Goal: Task Accomplishment & Management: Complete application form

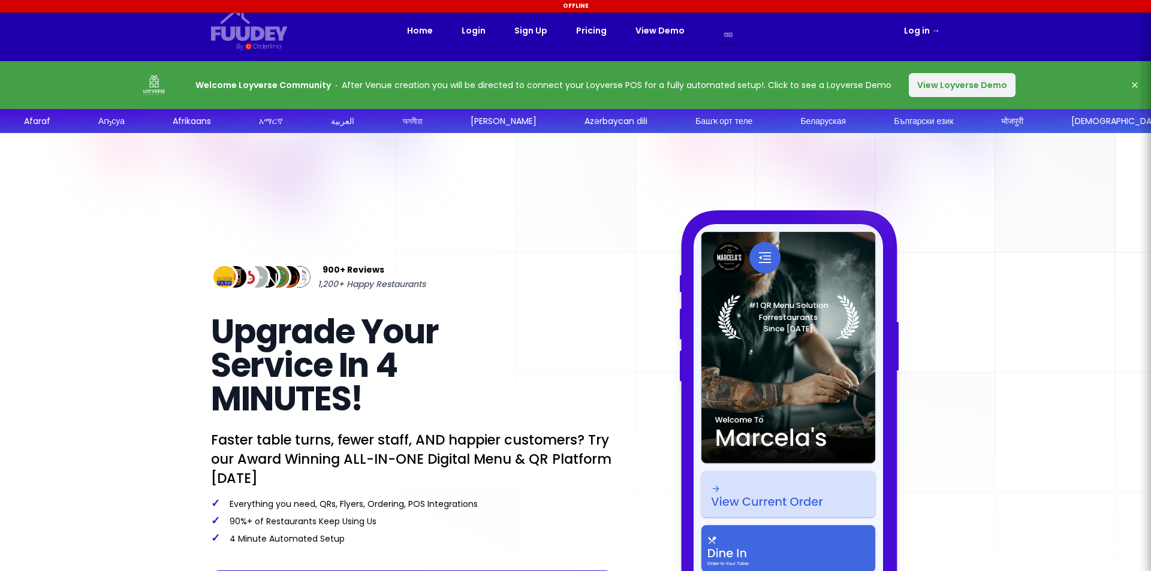
select select "es"
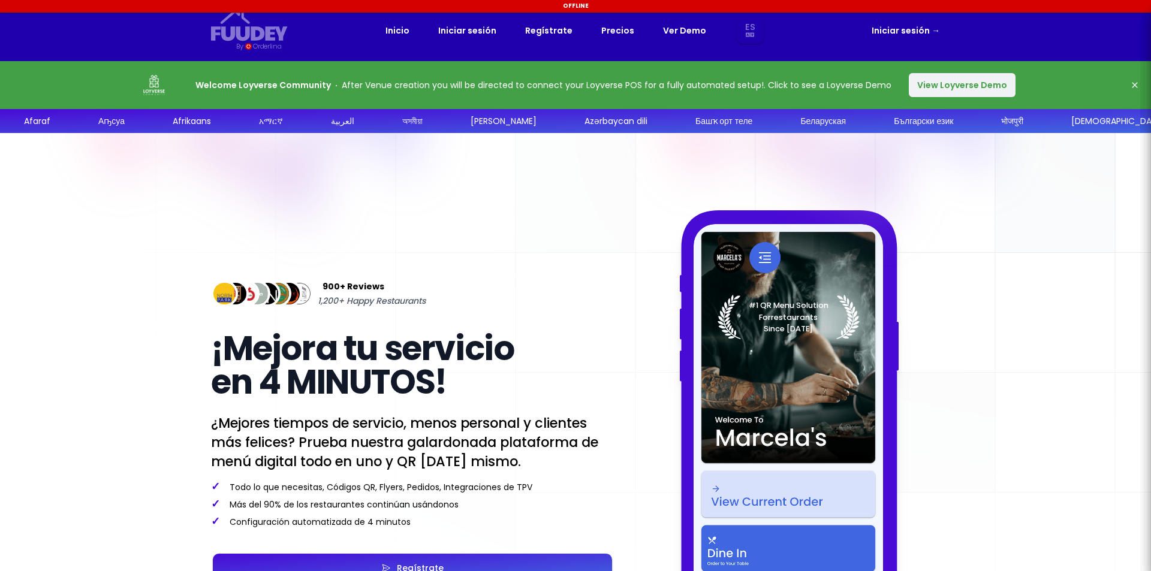
select select "es"
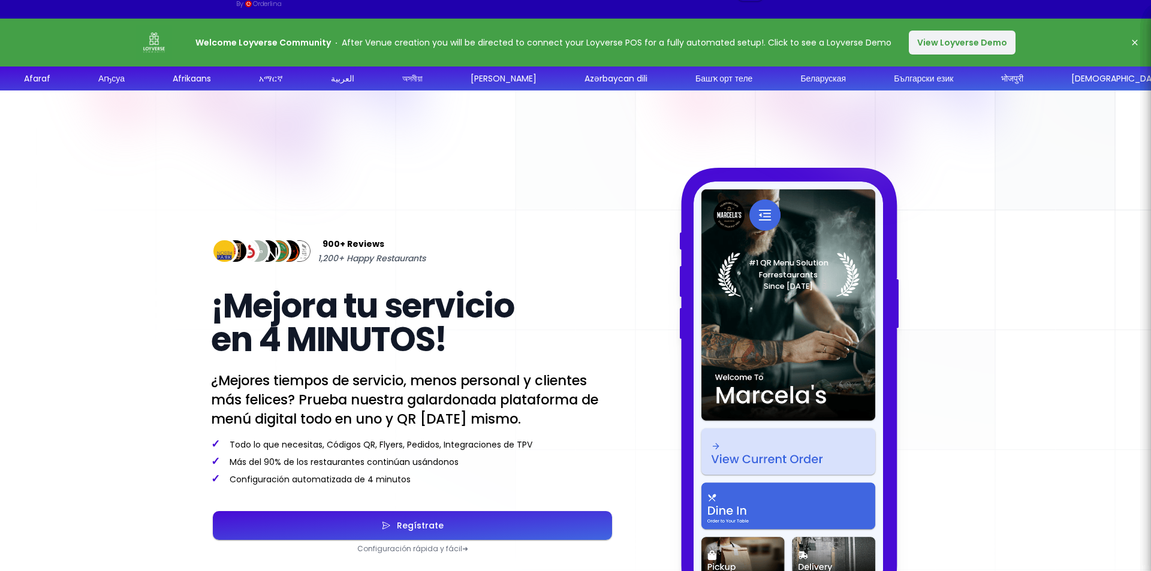
scroll to position [60, 0]
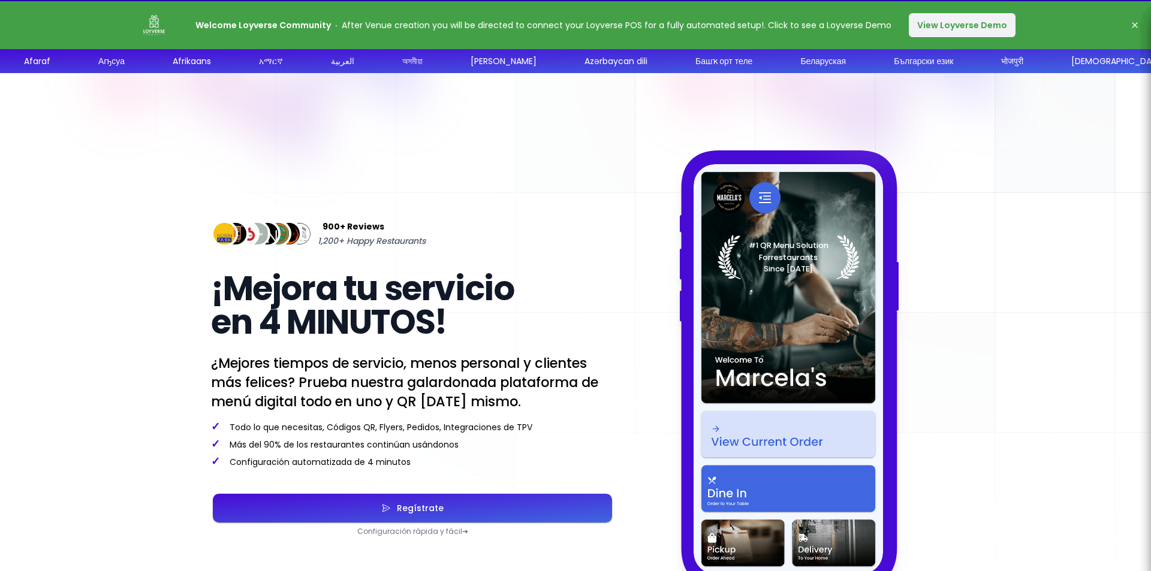
select select "es"
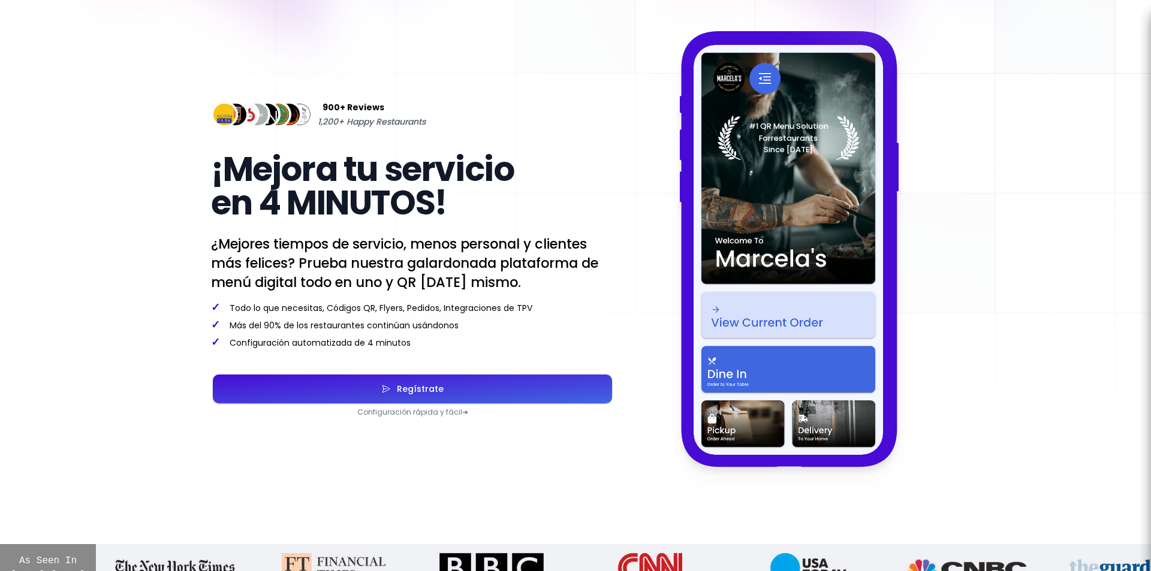
scroll to position [180, 0]
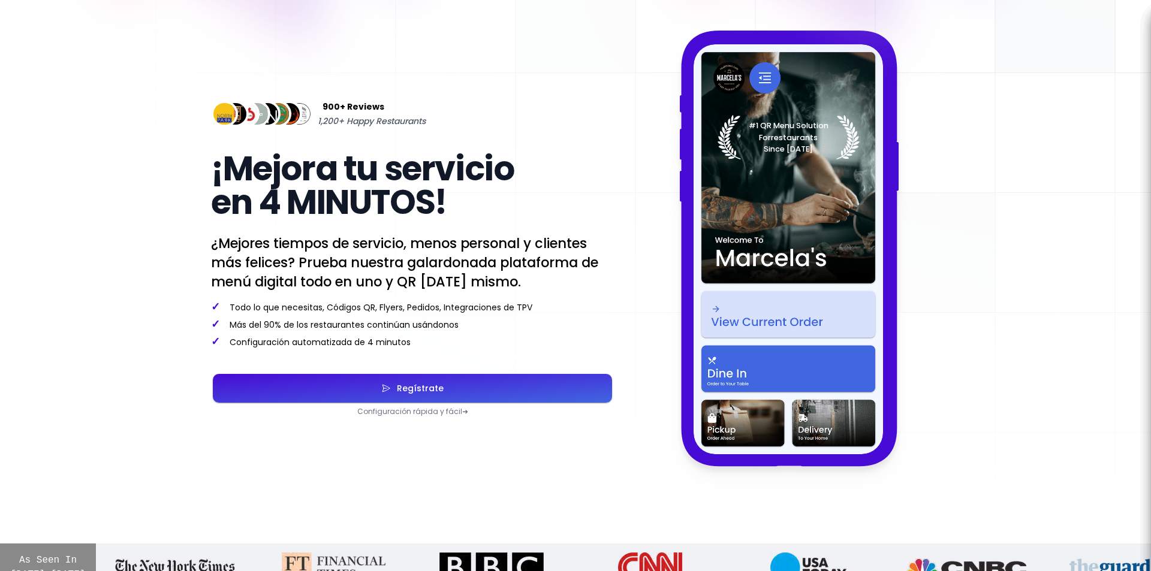
click at [417, 393] on div "Regístrate" at bounding box center [417, 388] width 53 height 8
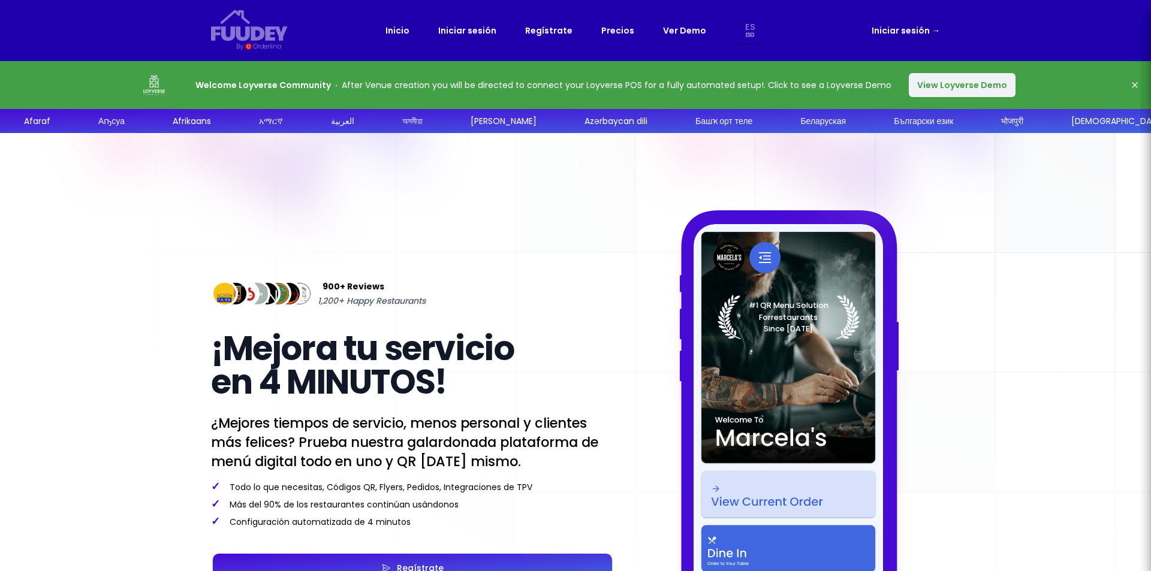
select select "es"
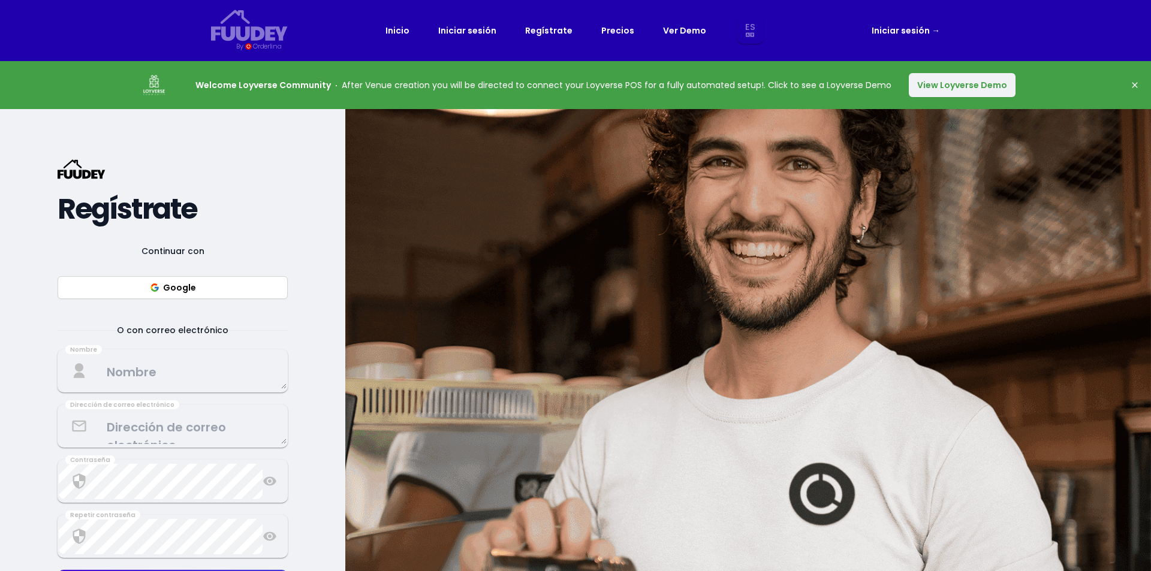
select select "es"
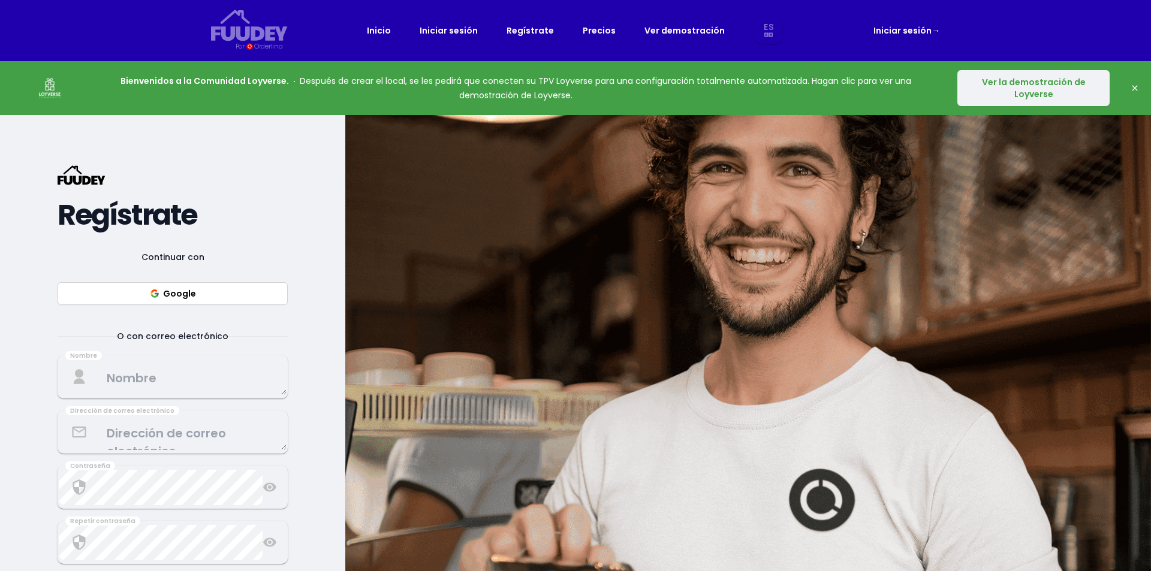
click at [986, 99] on button "Ver la demostración de Loyverse" at bounding box center [1033, 88] width 152 height 36
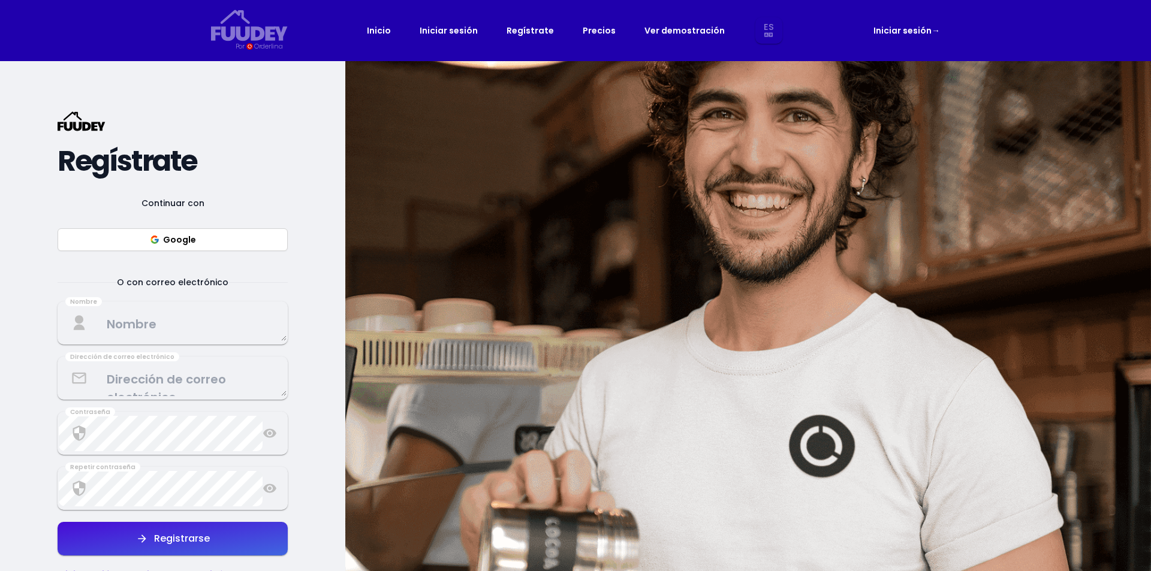
select select "es"
click at [597, 31] on font "Precios" at bounding box center [599, 31] width 33 height 12
select select "es"
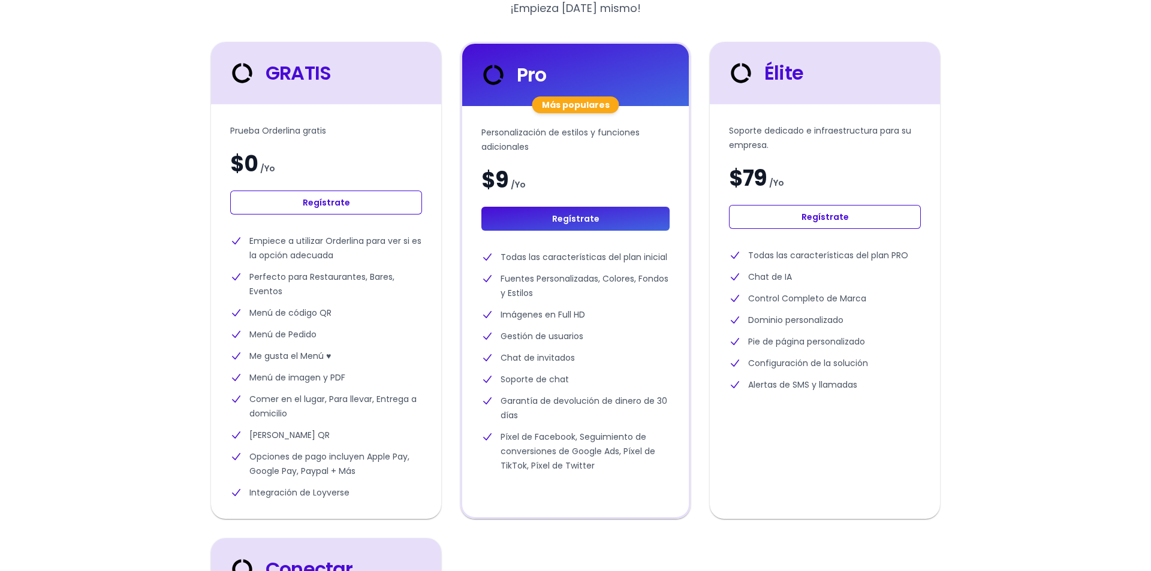
scroll to position [300, 0]
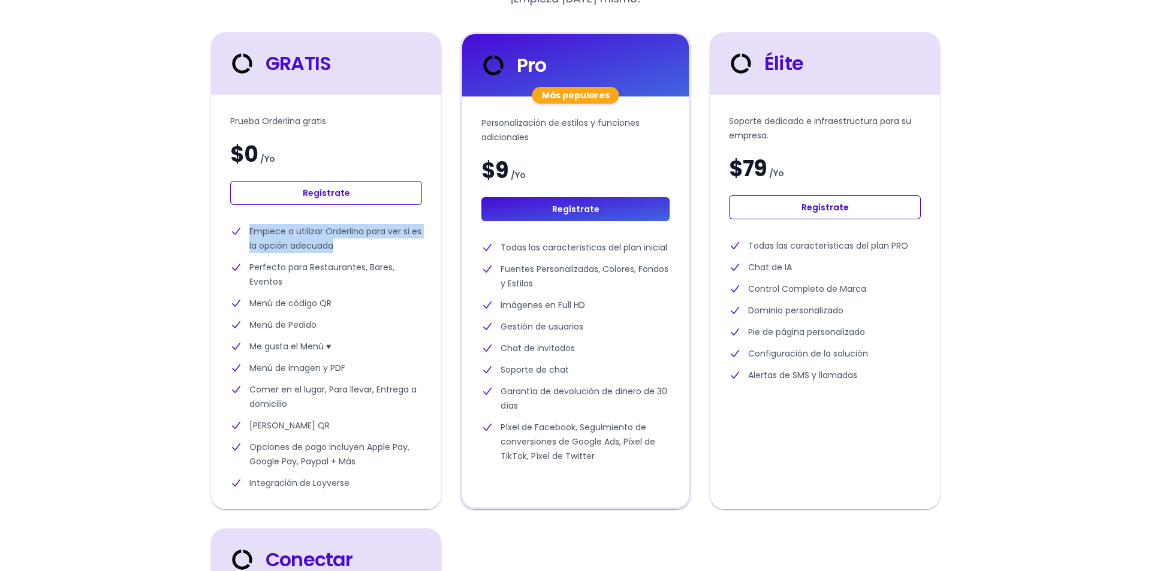
drag, startPoint x: 354, startPoint y: 249, endPoint x: 256, endPoint y: 248, distance: 97.7
click at [248, 230] on li "Empiece a utilizar Orderlina para ver si es la opción adecuada" at bounding box center [326, 238] width 192 height 29
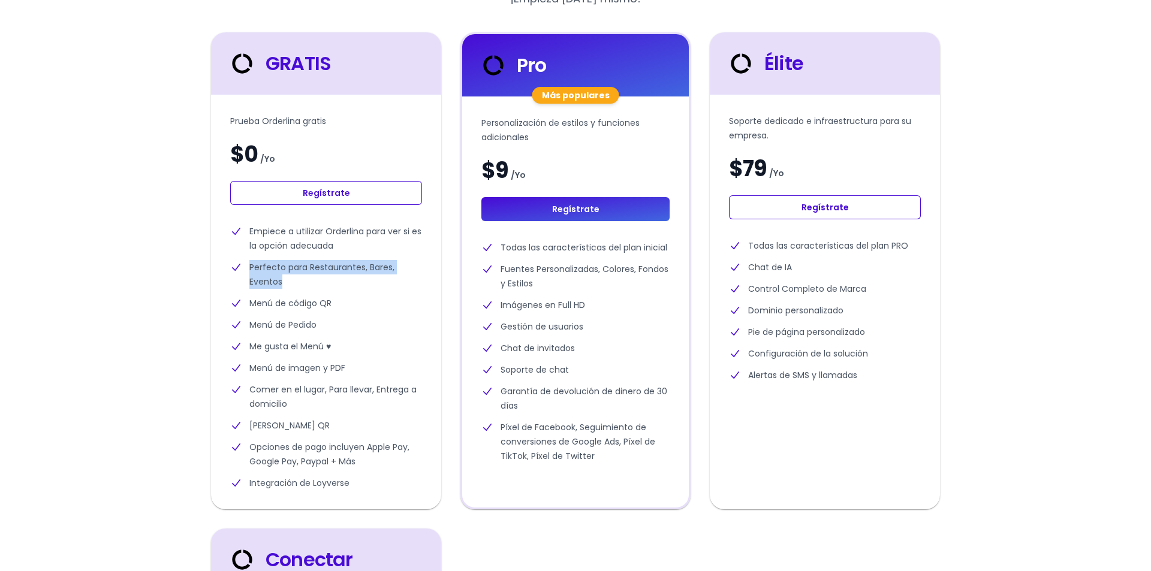
drag, startPoint x: 290, startPoint y: 278, endPoint x: 248, endPoint y: 269, distance: 42.3
click at [248, 269] on li "Perfecto para Restaurantes, Bares, Eventos" at bounding box center [326, 274] width 192 height 29
drag, startPoint x: 345, startPoint y: 304, endPoint x: 243, endPoint y: 305, distance: 101.3
click at [243, 305] on li "Menú de código QR" at bounding box center [326, 303] width 192 height 14
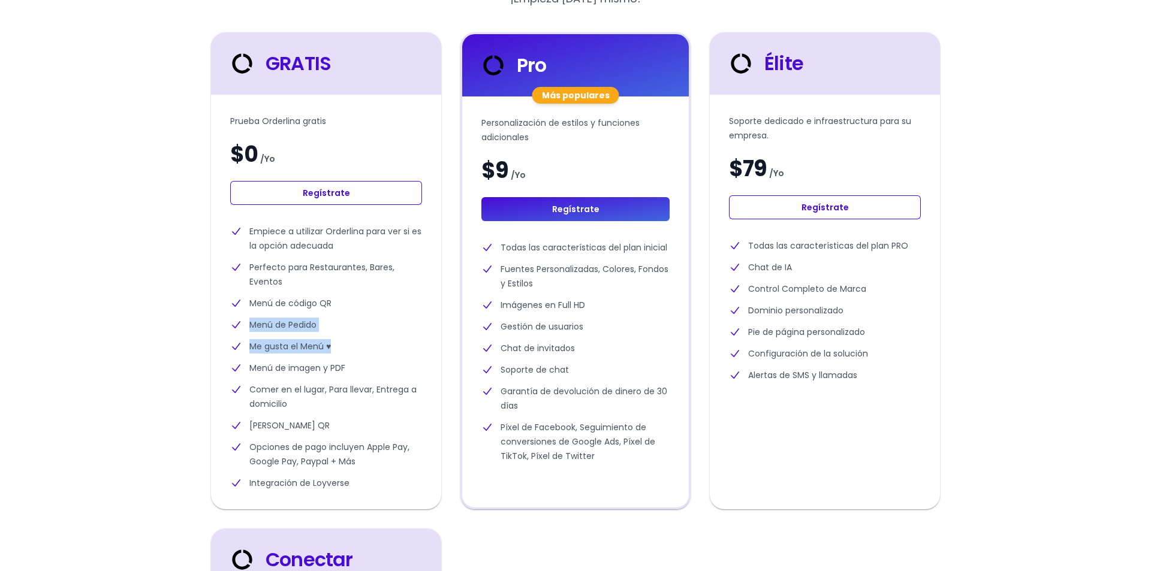
drag, startPoint x: 247, startPoint y: 321, endPoint x: 374, endPoint y: 344, distance: 129.2
click at [374, 344] on ul "Empiece a utilizar Orderlina para ver si es la opción adecuada Perfecto para Re…" at bounding box center [326, 357] width 192 height 266
click at [369, 347] on li "Me gusta el Menú ♥" at bounding box center [326, 346] width 192 height 14
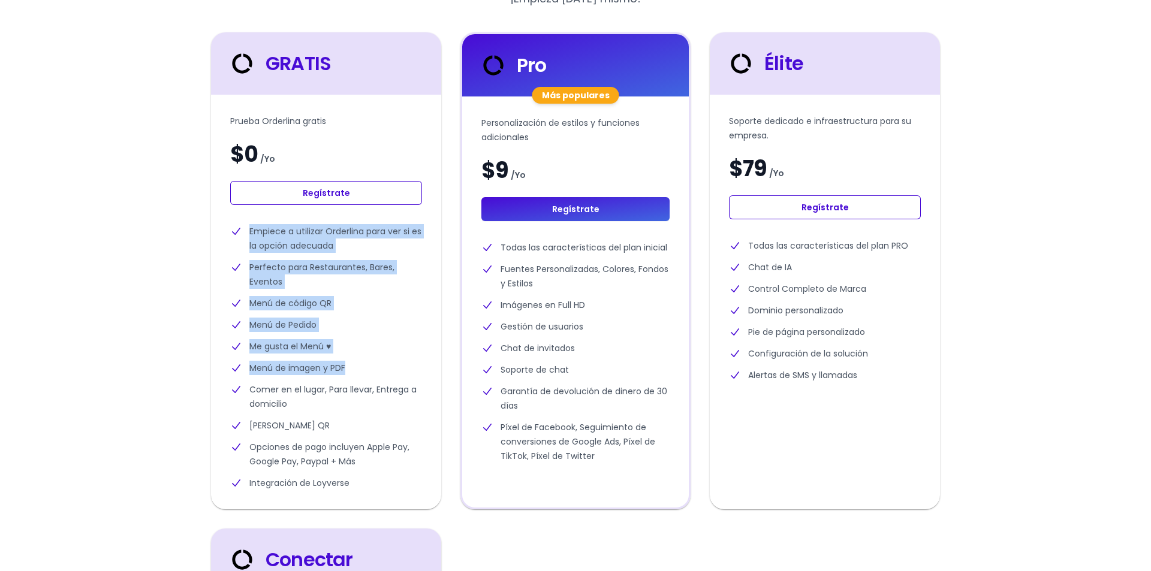
drag, startPoint x: 348, startPoint y: 361, endPoint x: 213, endPoint y: 237, distance: 182.9
click at [213, 237] on div "Prueba Orderlina gratis $[DEMOGRAPHIC_DATA] Regístrate Empiece a utilizar Order…" at bounding box center [326, 302] width 230 height 415
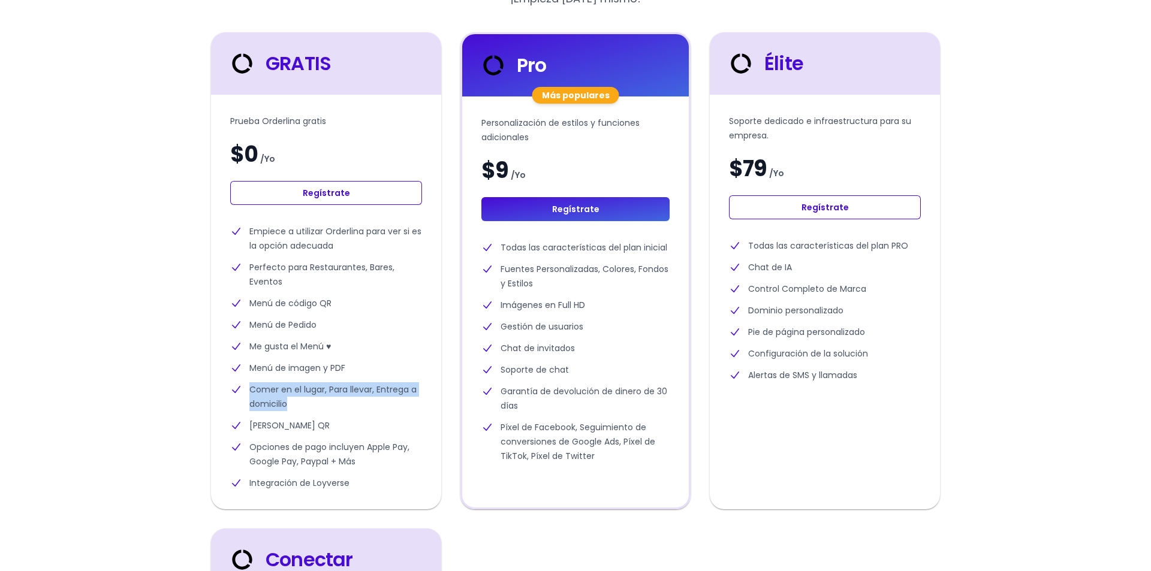
drag, startPoint x: 290, startPoint y: 408, endPoint x: 236, endPoint y: 385, distance: 58.6
click at [236, 385] on li "Comer en el lugar, Para llevar, Entrega a domicilio" at bounding box center [326, 397] width 192 height 29
drag, startPoint x: 377, startPoint y: 425, endPoint x: 246, endPoint y: 420, distance: 130.8
click at [246, 420] on li "[PERSON_NAME] QR" at bounding box center [326, 425] width 192 height 14
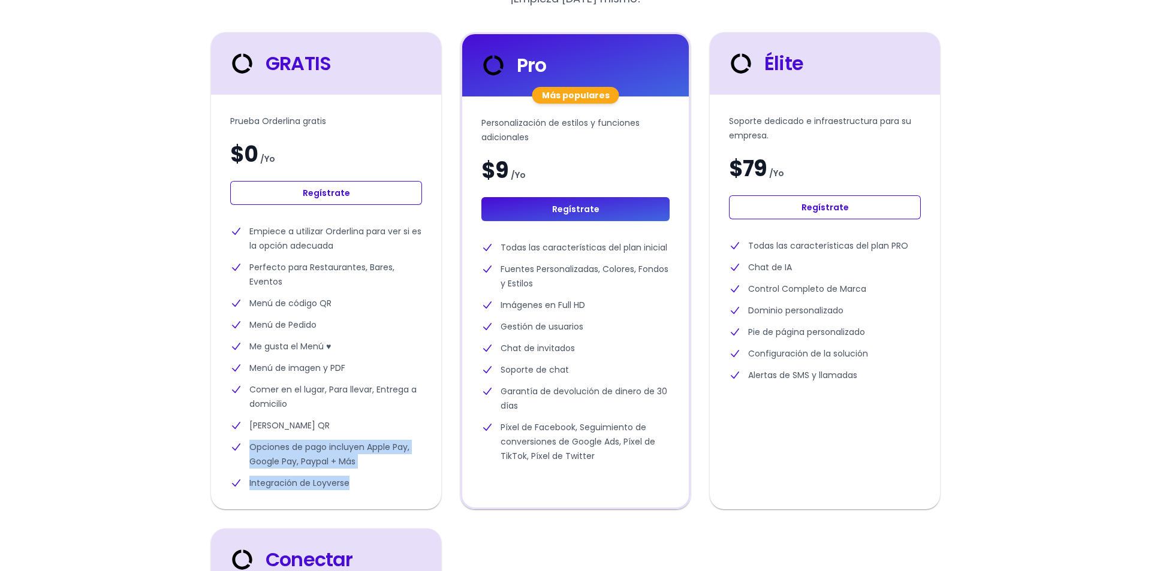
drag, startPoint x: 347, startPoint y: 477, endPoint x: 220, endPoint y: 439, distance: 132.6
click at [216, 442] on div "Prueba Orderlina gratis $[DEMOGRAPHIC_DATA] Regístrate Empiece a utilizar Order…" at bounding box center [326, 302] width 230 height 415
click at [377, 477] on li "Integración de Loyverse" at bounding box center [326, 483] width 192 height 14
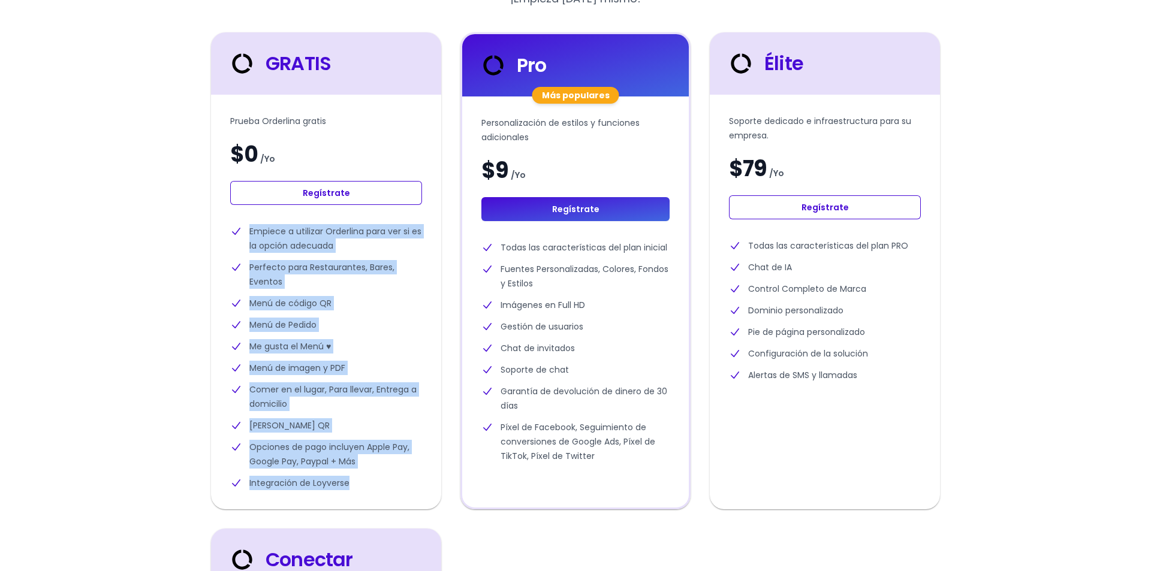
drag, startPoint x: 366, startPoint y: 484, endPoint x: 221, endPoint y: 213, distance: 307.7
click at [221, 213] on div "Prueba Orderlina gratis $[DEMOGRAPHIC_DATA] Regístrate Empiece a utilizar Order…" at bounding box center [326, 302] width 230 height 415
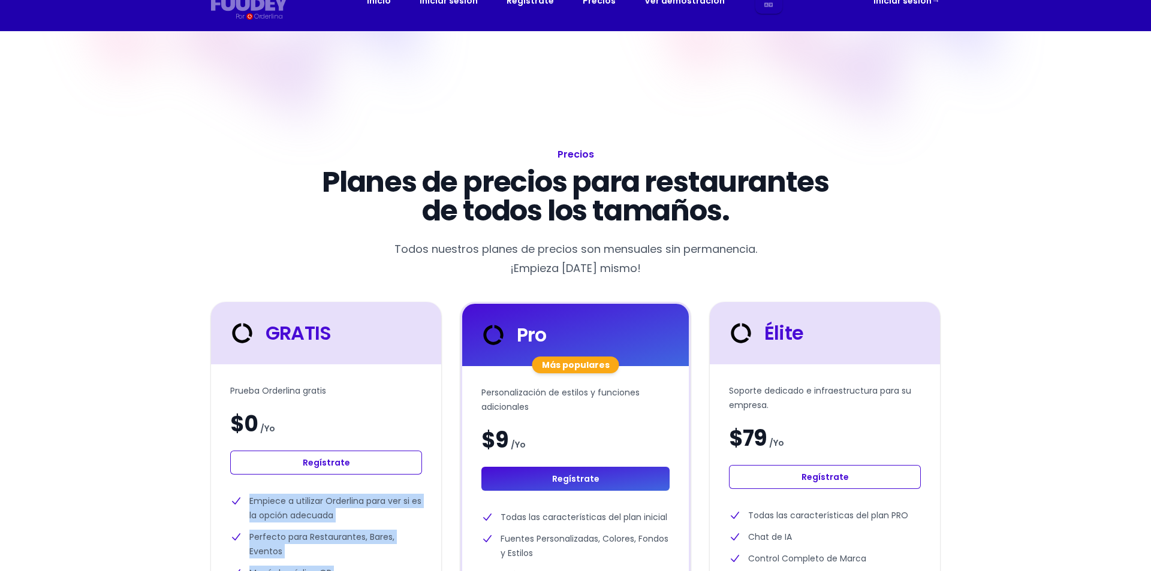
scroll to position [0, 0]
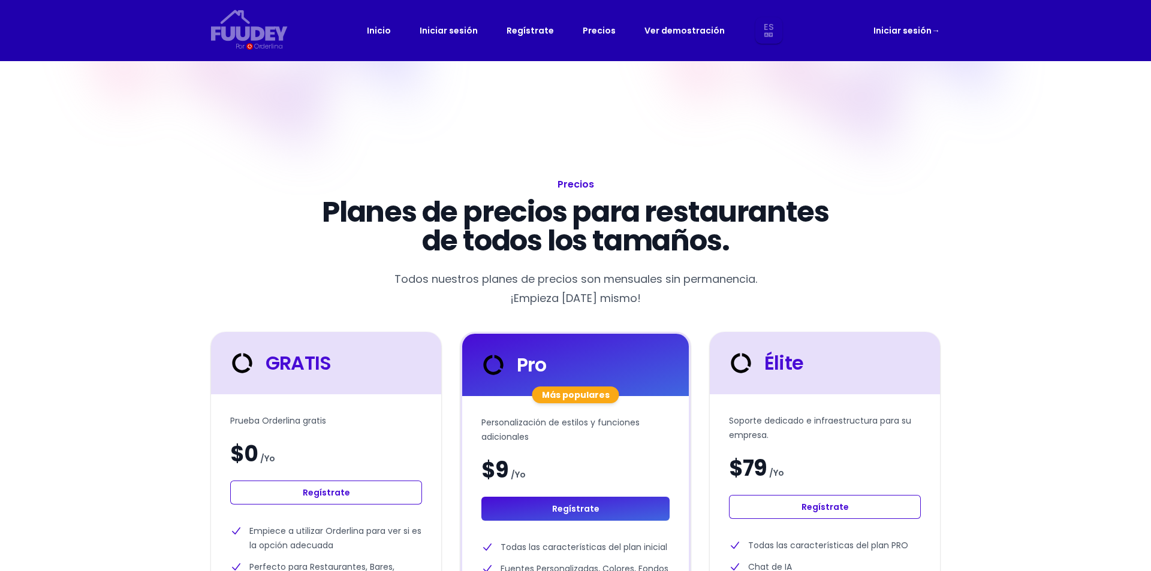
click at [378, 33] on font "Inicio" at bounding box center [379, 31] width 24 height 12
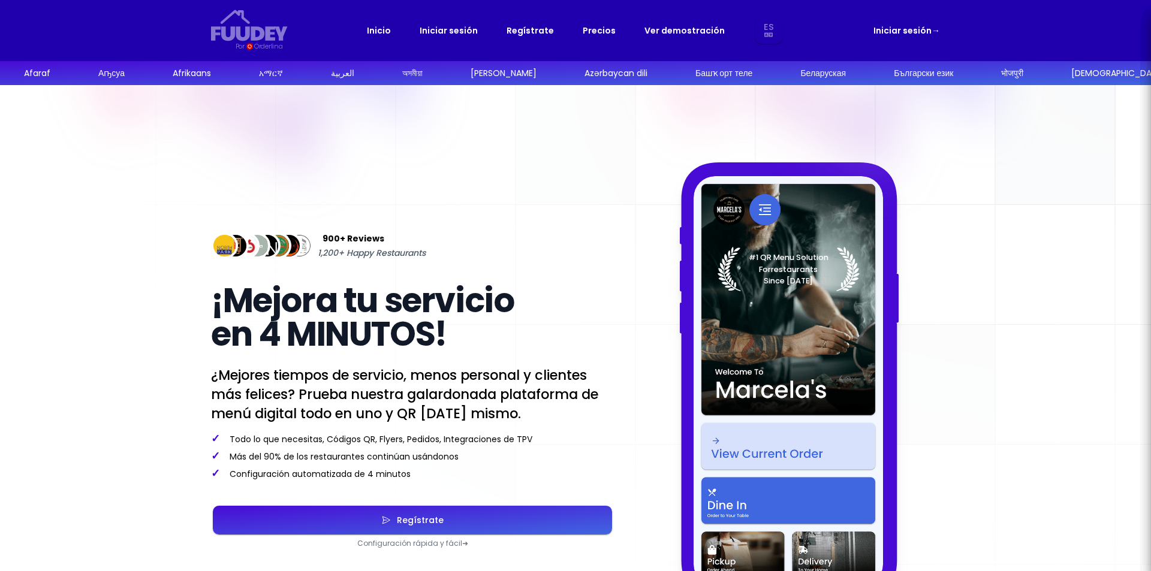
select select "es"
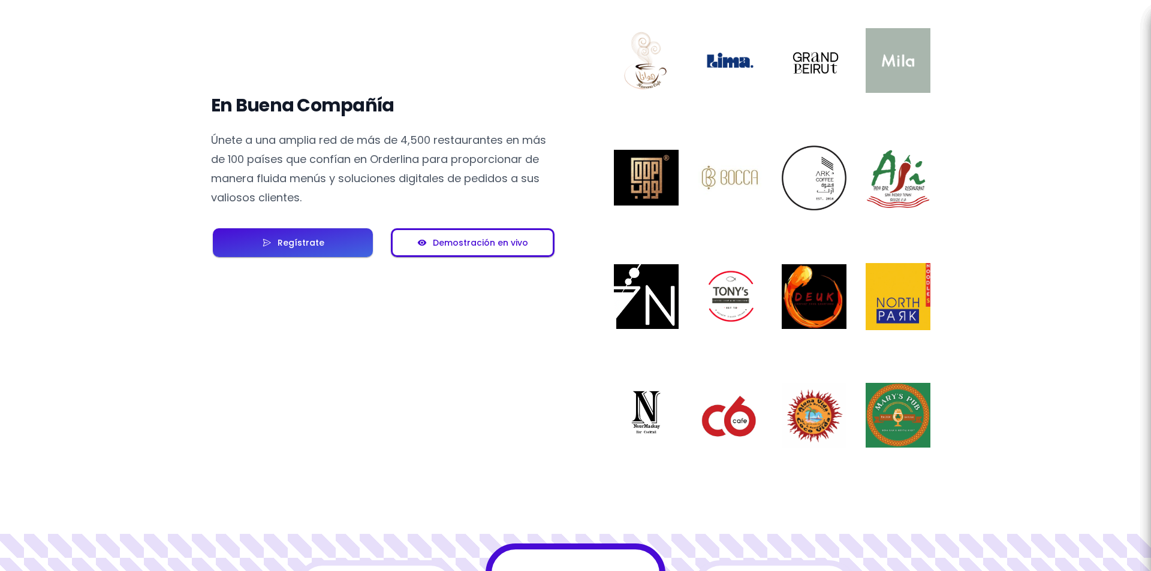
scroll to position [839, 0]
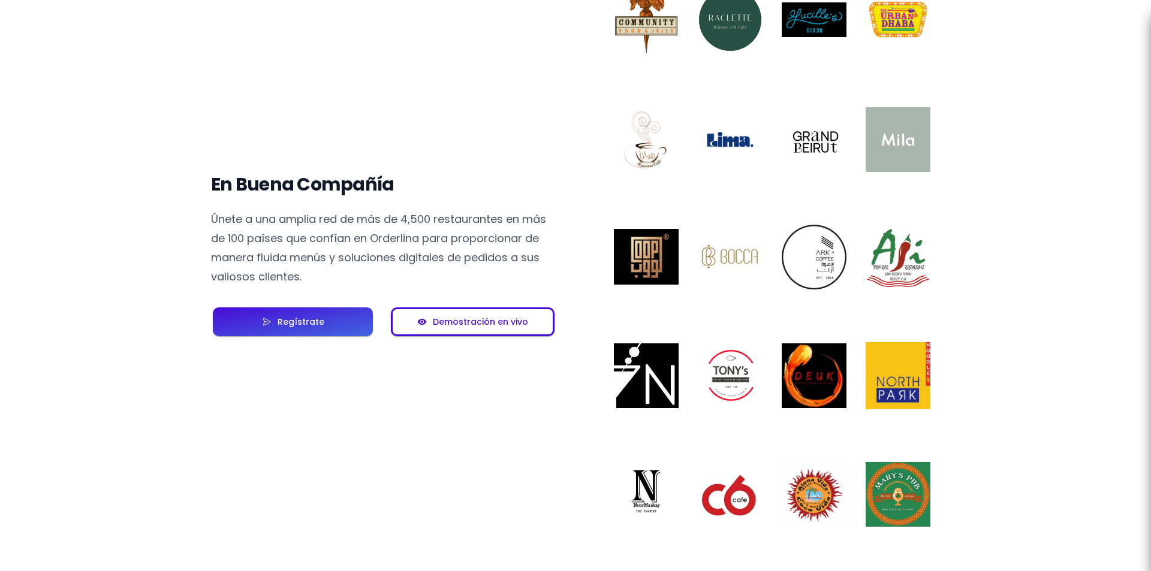
click at [313, 314] on button "Regístrate" at bounding box center [293, 322] width 160 height 29
select select "es"
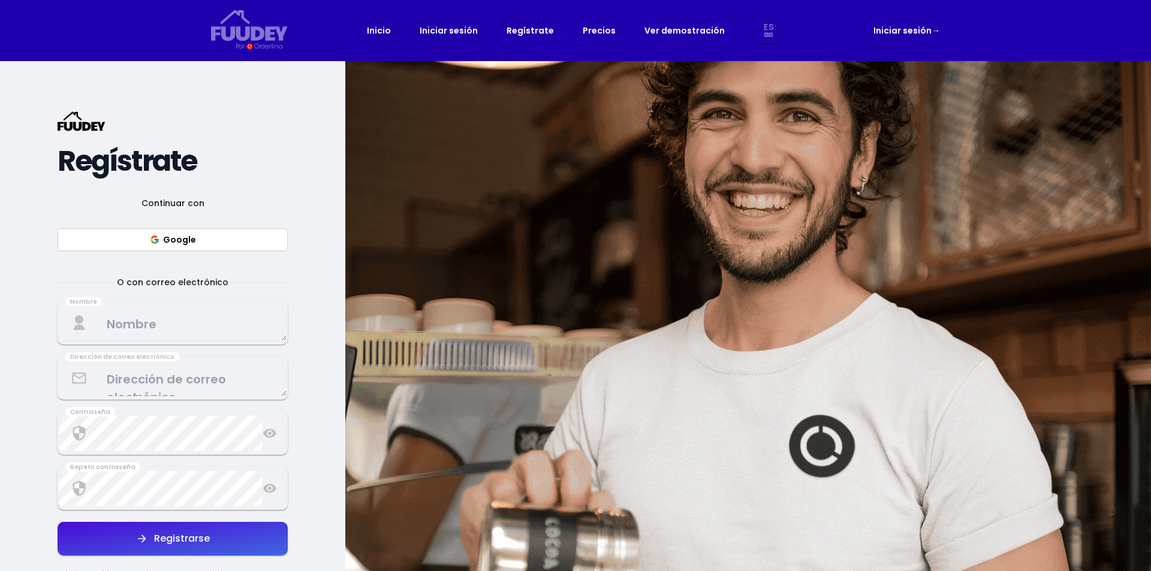
select select "es"
drag, startPoint x: 208, startPoint y: 237, endPoint x: 195, endPoint y: 330, distance: 93.9
click at [195, 330] on div "Continuar con Google O con correo electrónico Nombre Dirección de correo electr…" at bounding box center [173, 389] width 230 height 386
click at [192, 327] on textarea at bounding box center [173, 323] width 228 height 35
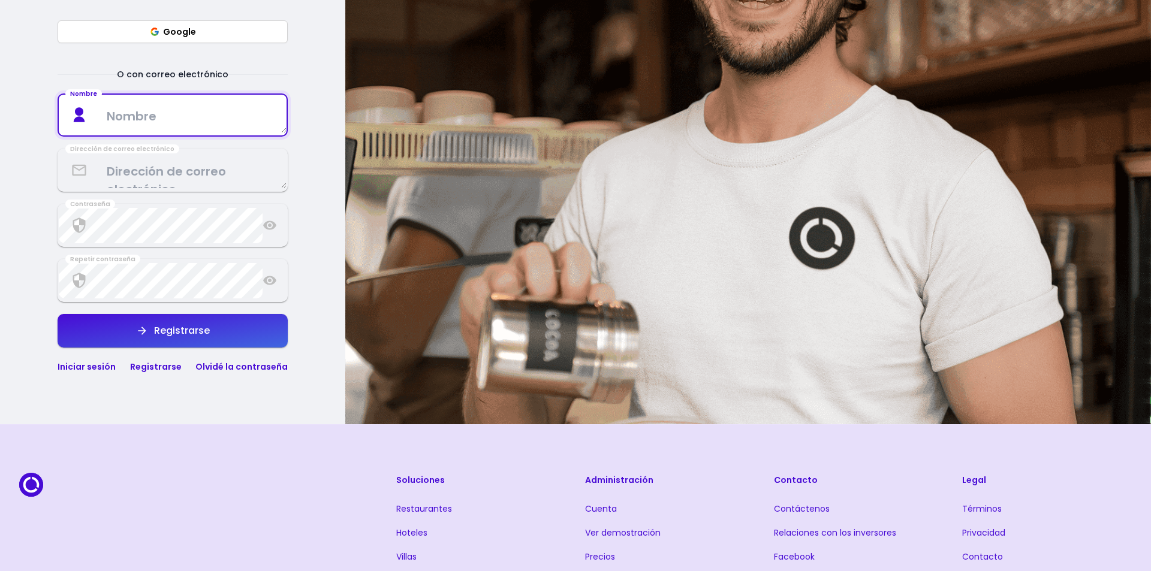
scroll to position [240, 0]
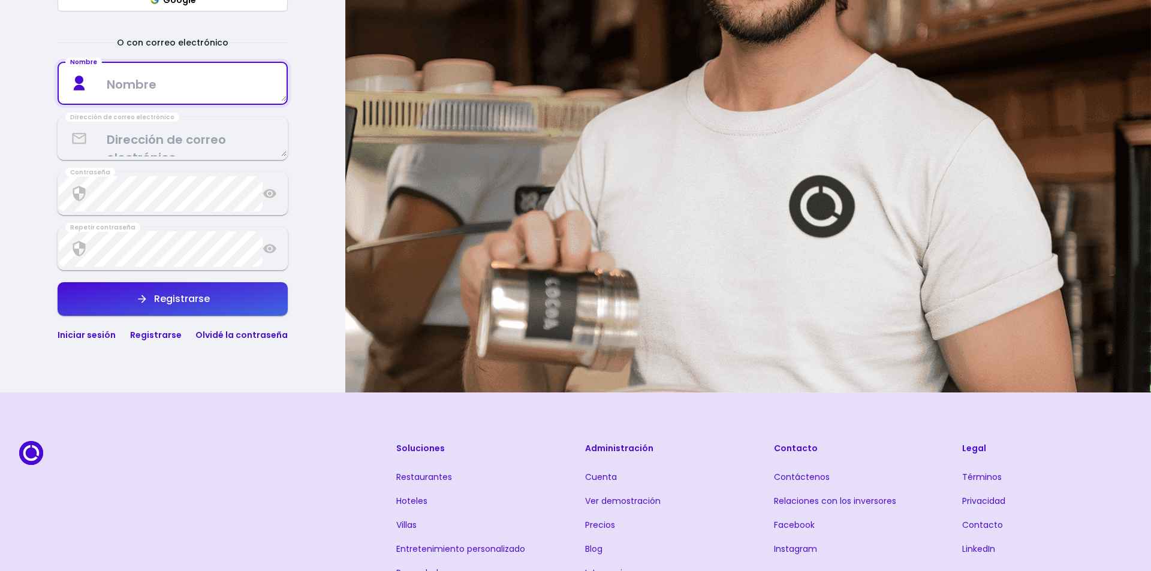
click at [161, 333] on font "Registrarse" at bounding box center [156, 335] width 52 height 12
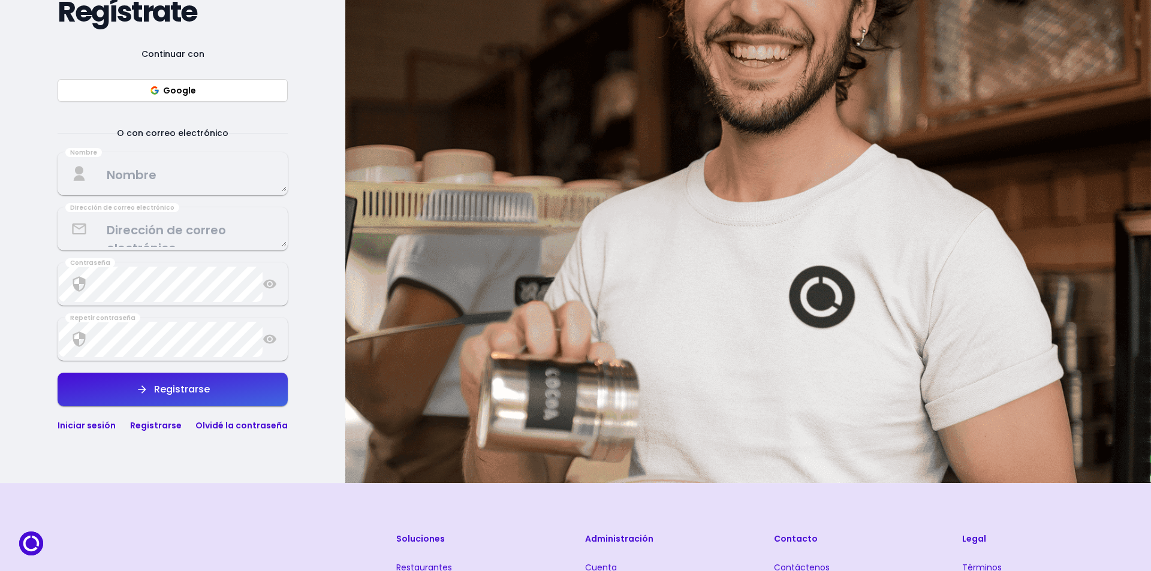
scroll to position [120, 0]
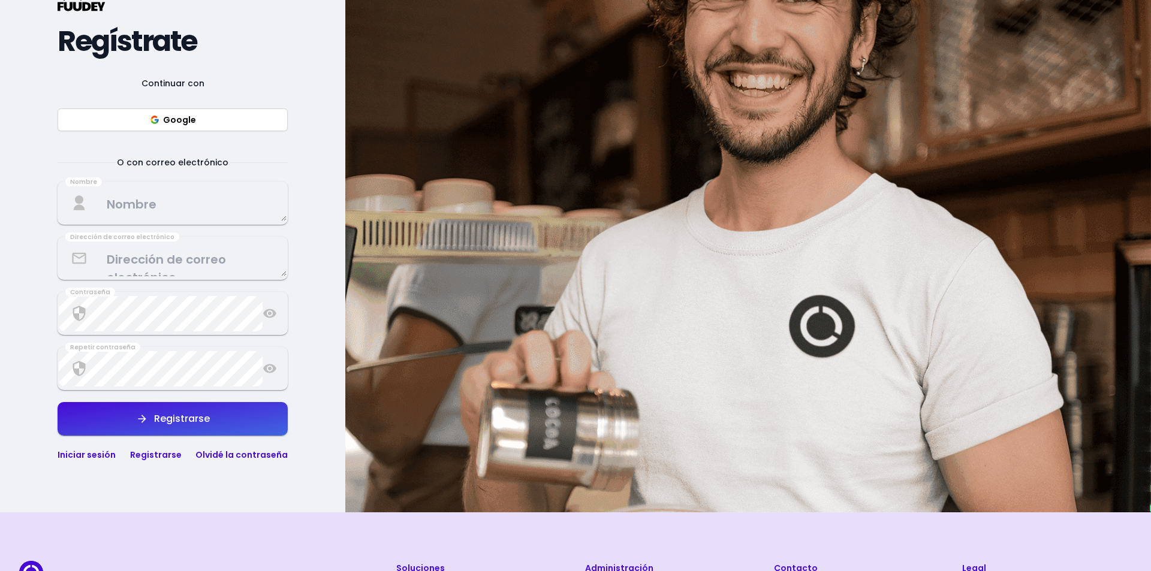
click at [143, 208] on textarea at bounding box center [173, 203] width 228 height 35
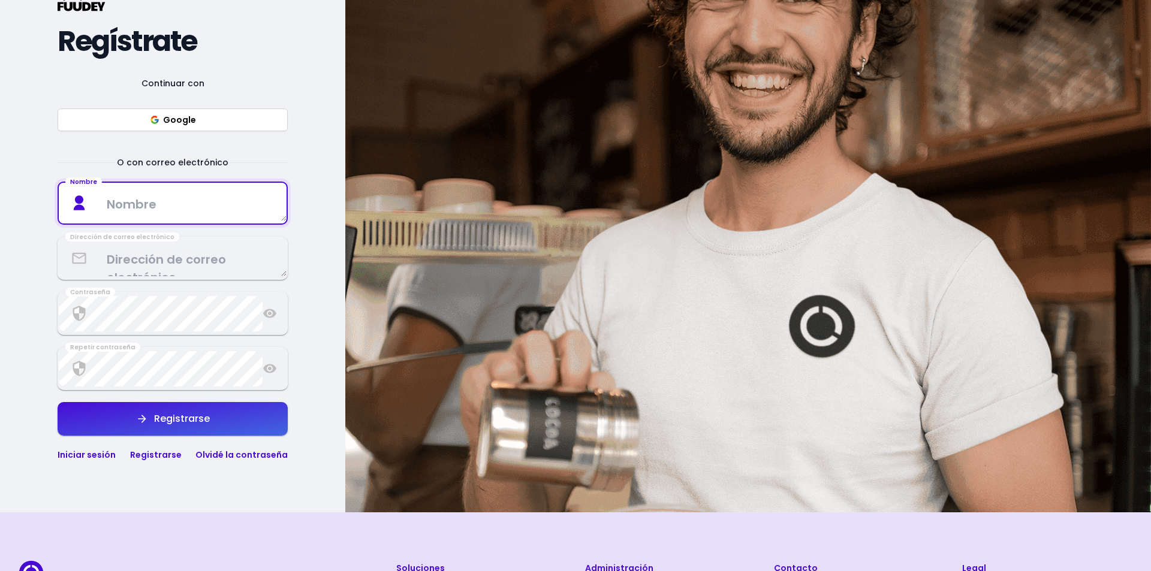
type textarea "[PERSON_NAME] De los [PERSON_NAME]"
type textarea "[EMAIL_ADDRESS][DOMAIN_NAME]"
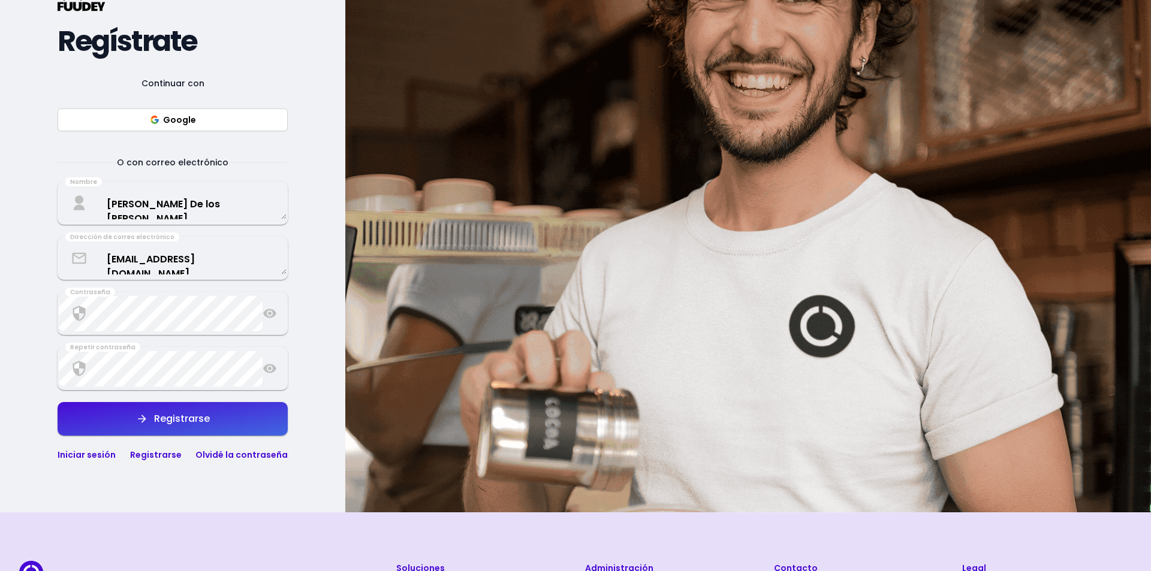
click at [275, 309] on icon at bounding box center [270, 313] width 14 height 14
click at [282, 369] on div "Repetir contraseña" at bounding box center [173, 368] width 230 height 43
click at [276, 372] on icon at bounding box center [270, 369] width 14 height 14
click at [208, 419] on font "Registrarse" at bounding box center [182, 419] width 56 height 14
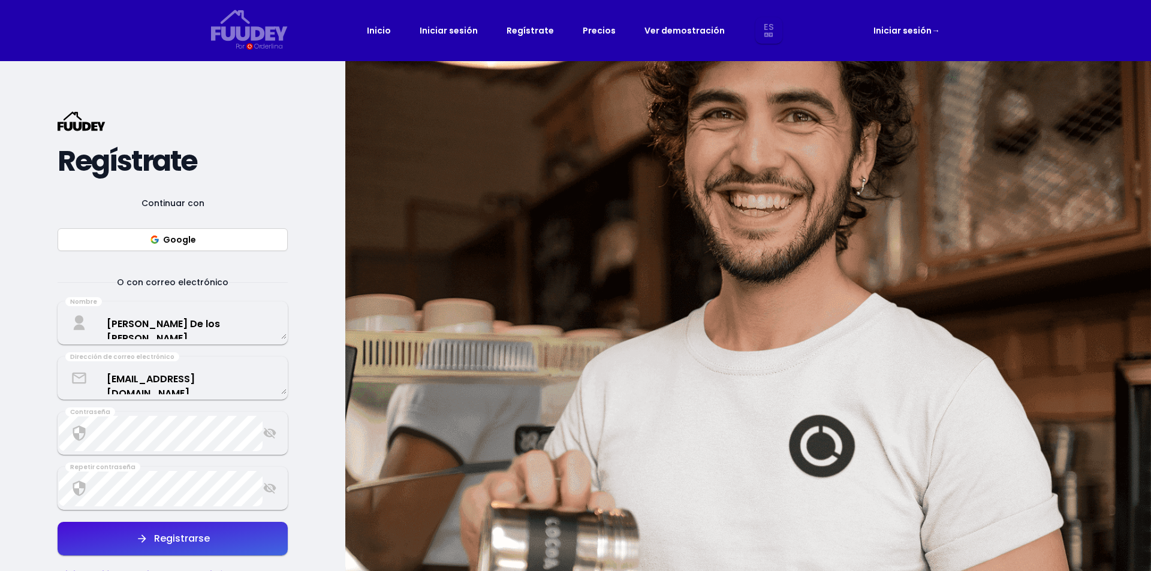
select select "es"
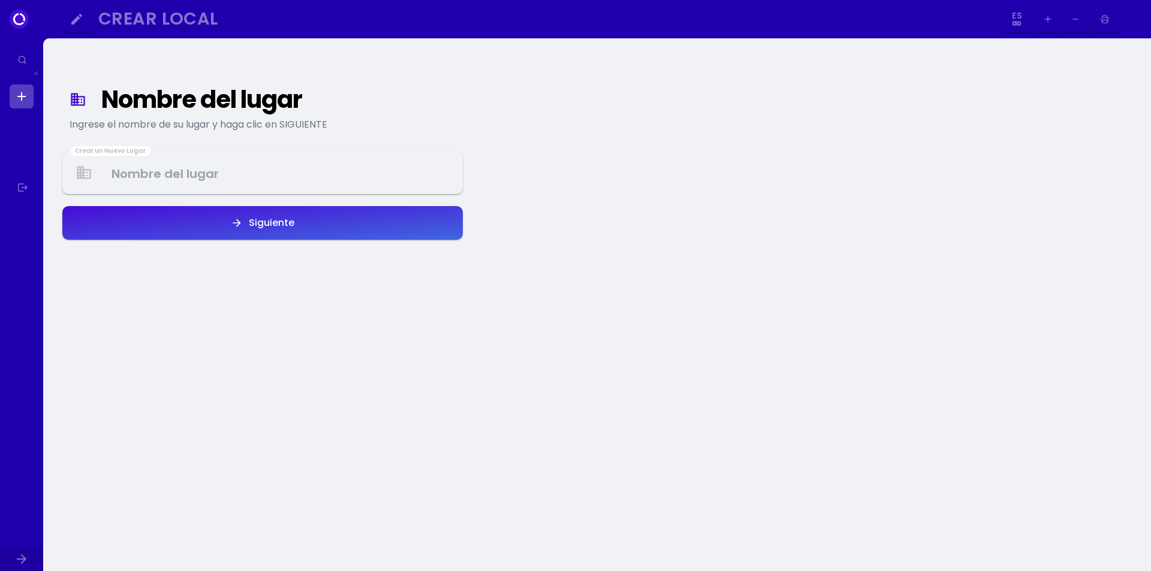
click at [240, 184] on Venue at bounding box center [263, 172] width 398 height 35
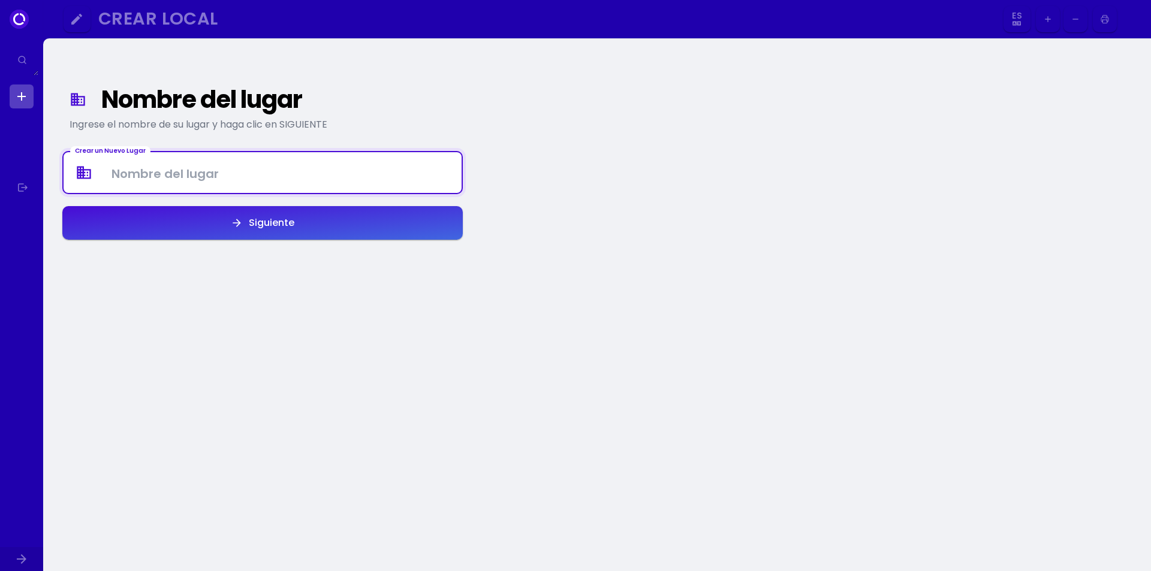
select select "es"
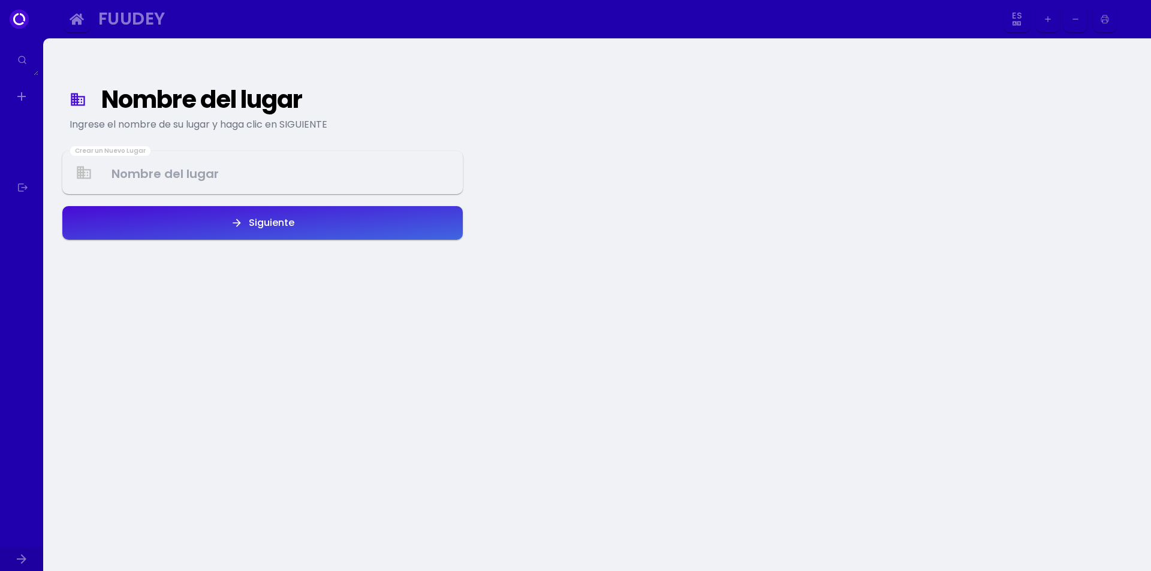
click at [240, 186] on Venue at bounding box center [263, 172] width 398 height 35
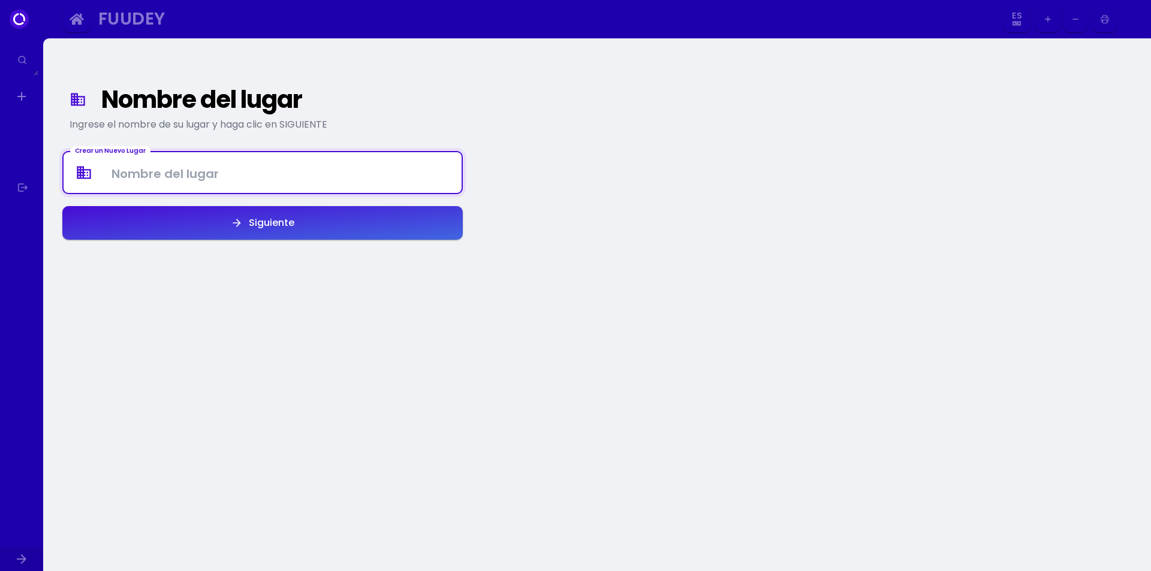
type Venue "x"
type Venue "Xpace [PERSON_NAME]"
click at [233, 215] on button "Siguiente" at bounding box center [262, 223] width 401 height 34
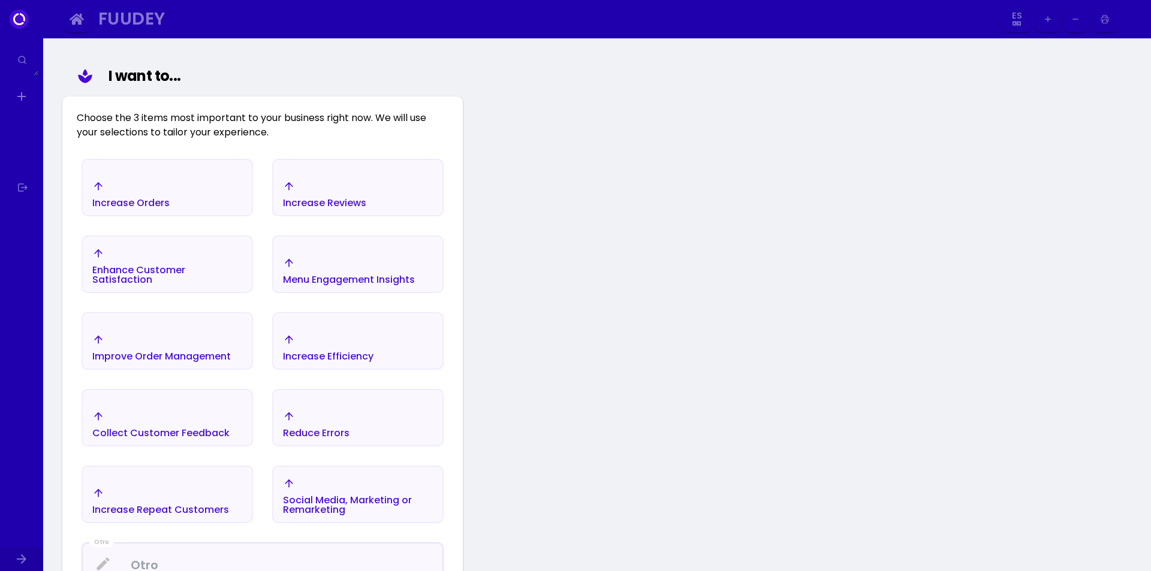
scroll to position [139, 0]
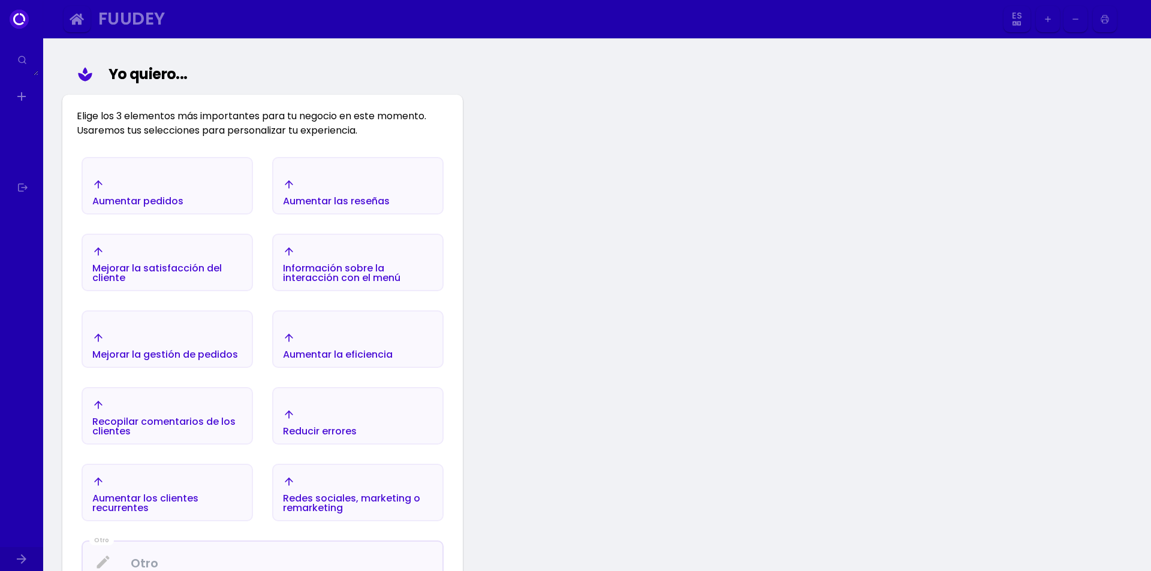
click at [154, 275] on font "Mejorar la satisfacción del cliente" at bounding box center [157, 272] width 130 height 23
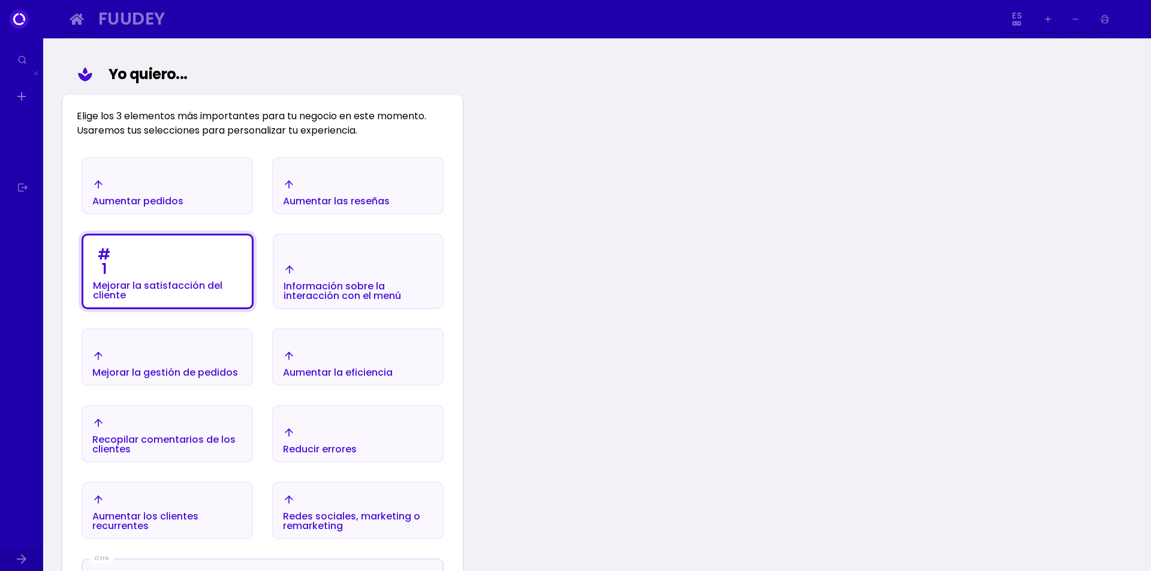
click at [144, 203] on font "Aumentar pedidos" at bounding box center [137, 201] width 91 height 14
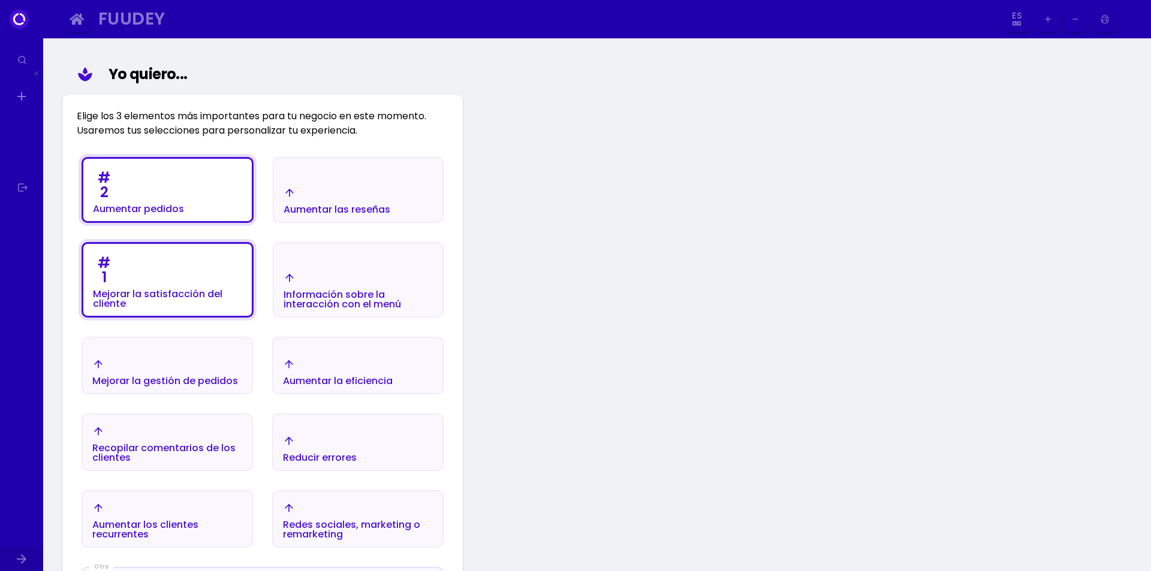
click at [148, 198] on div "# 2 Aumentar pedidos" at bounding box center [138, 190] width 91 height 48
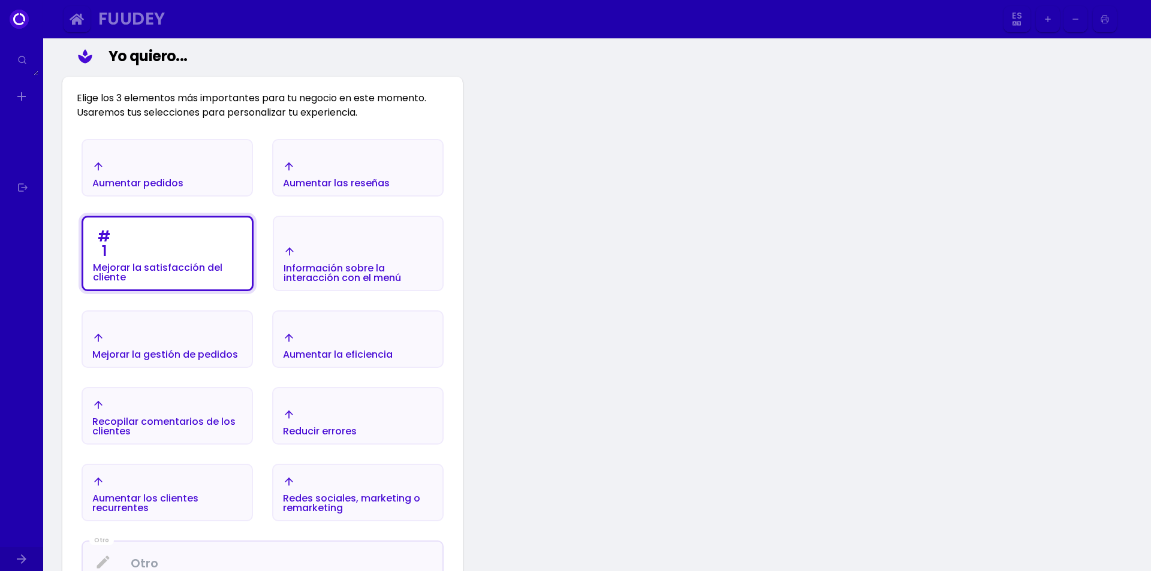
scroll to position [199, 0]
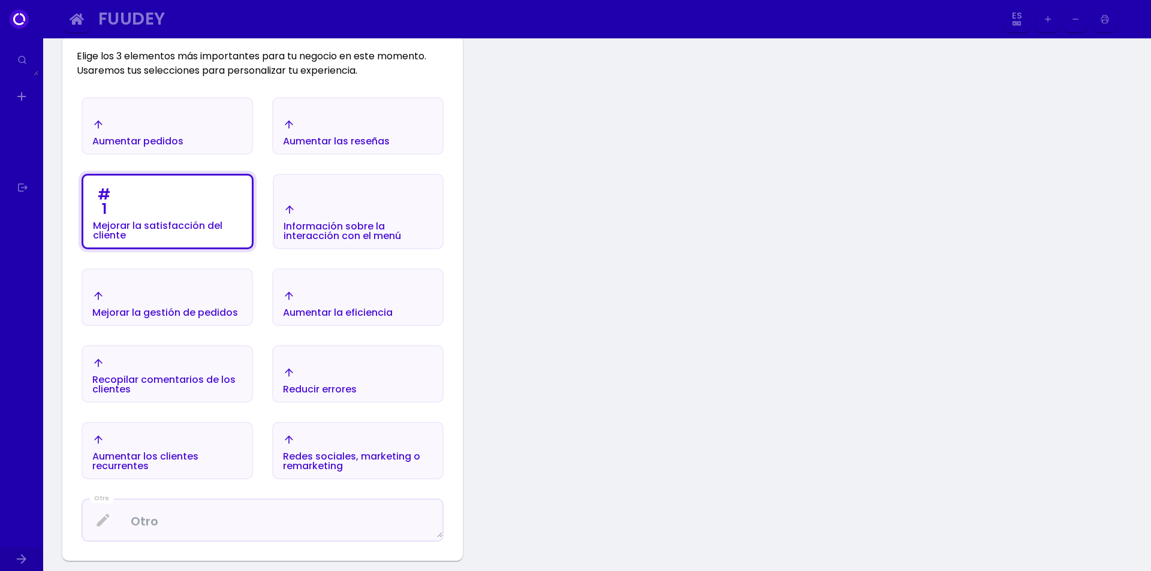
click at [314, 237] on font "Información sobre la interacción con el menú" at bounding box center [343, 230] width 118 height 23
click at [405, 452] on font "Redes sociales, marketing o remarketing" at bounding box center [351, 461] width 137 height 23
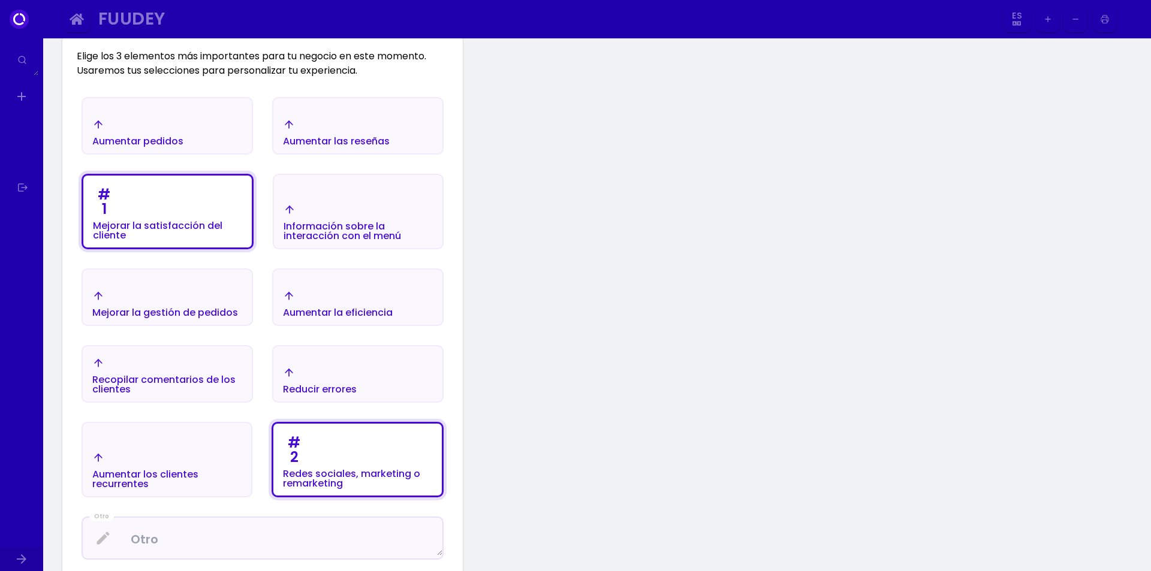
click at [223, 457] on div "Aumentar los clientes recurrentes" at bounding box center [166, 470] width 149 height 37
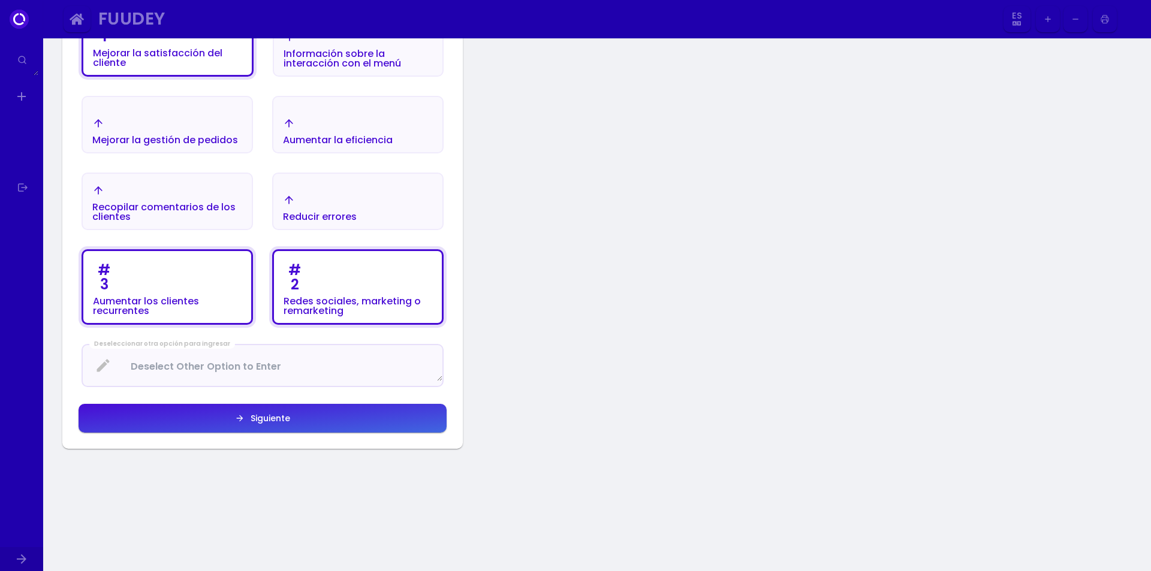
scroll to position [379, 0]
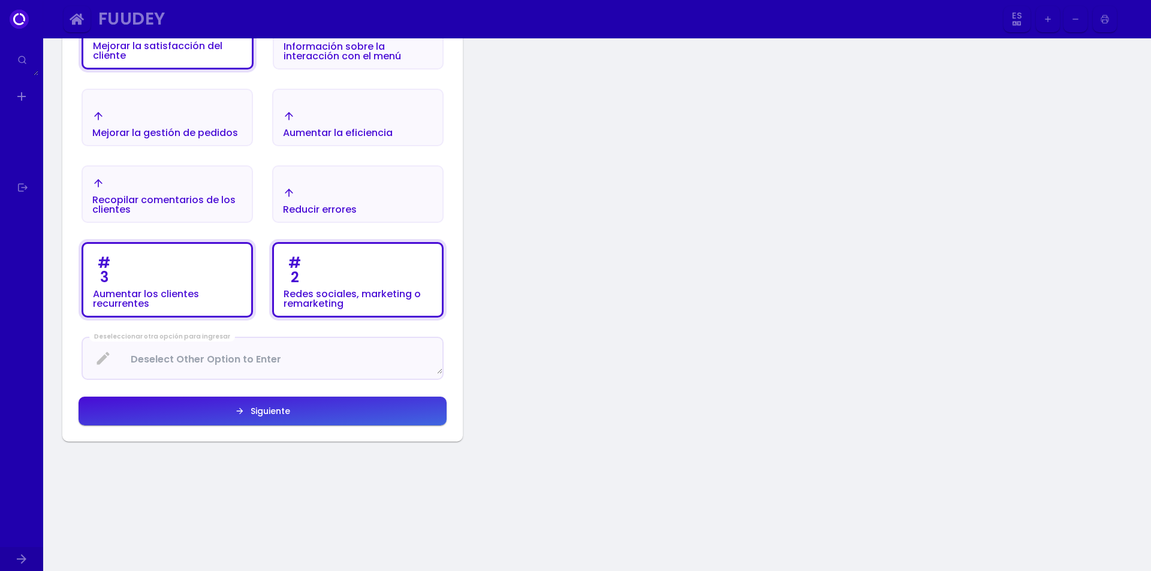
click at [342, 374] on Enter at bounding box center [263, 359] width 360 height 32
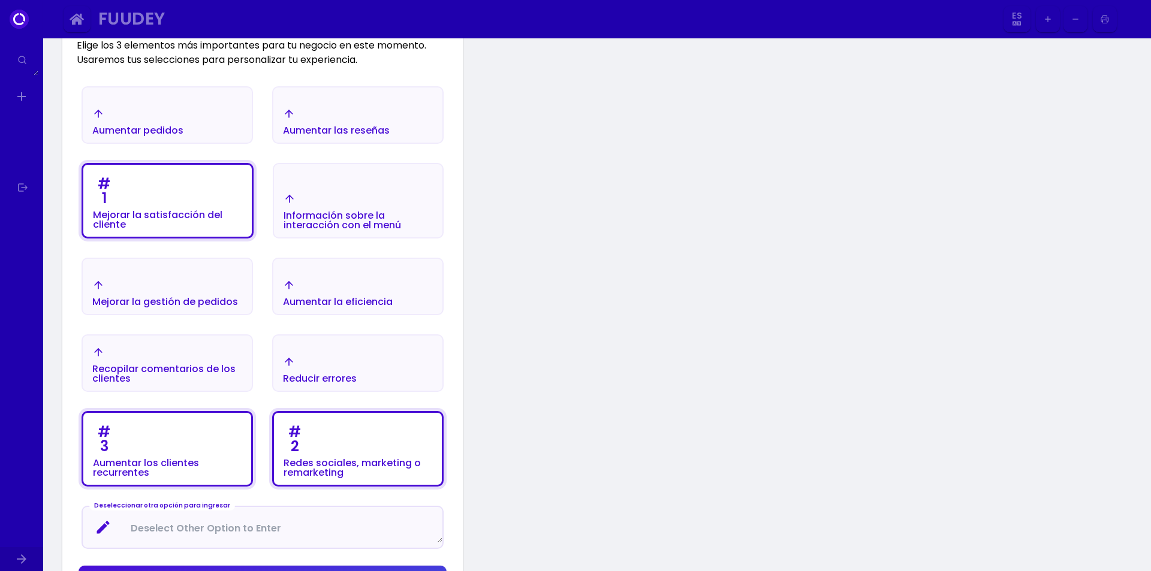
scroll to position [199, 0]
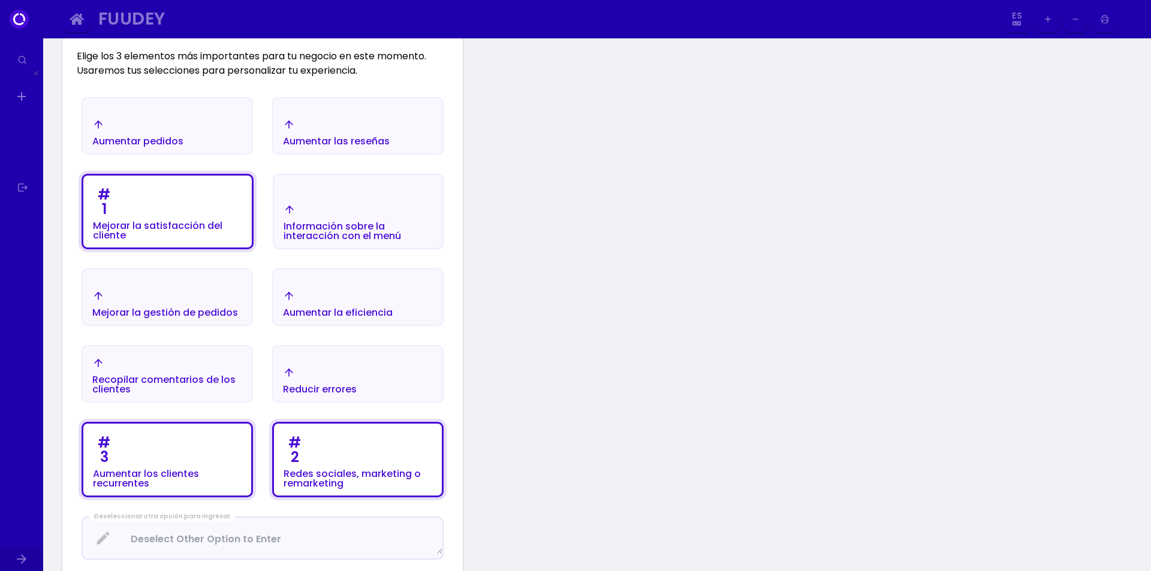
click at [152, 146] on font "Aumentar pedidos" at bounding box center [137, 141] width 91 height 14
click at [202, 129] on div "Aumentar pedidos" at bounding box center [167, 133] width 169 height 42
drag, startPoint x: 207, startPoint y: 440, endPoint x: 396, endPoint y: 480, distance: 193.5
click at [396, 480] on div "Aumentar pedidos Aumentar las reseñas # 1 Mejorar la satisfacción del cliente I…" at bounding box center [263, 328] width 372 height 472
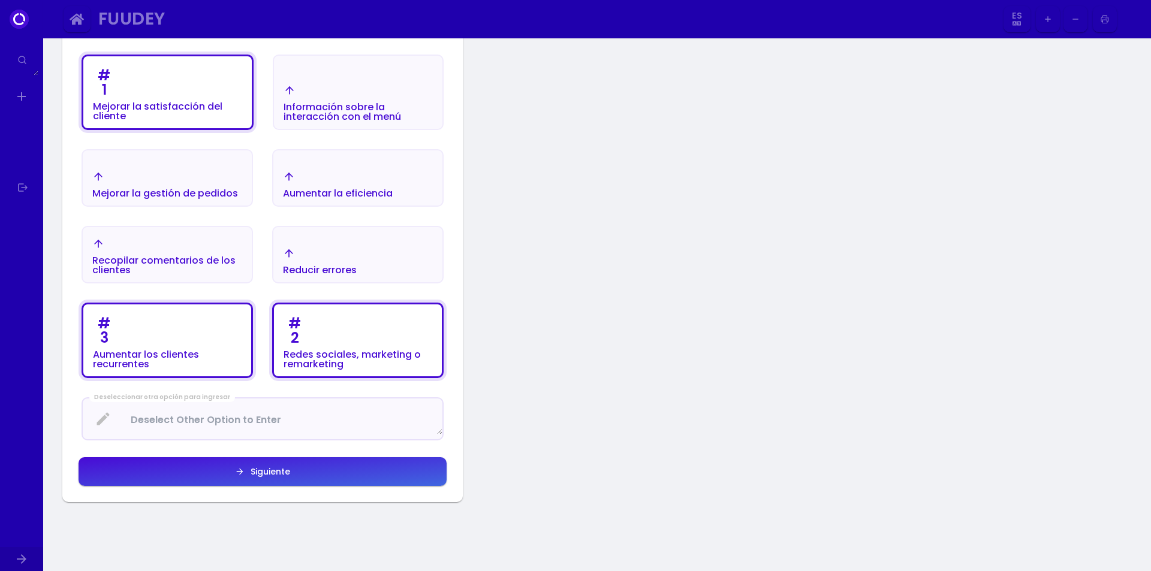
scroll to position [379, 0]
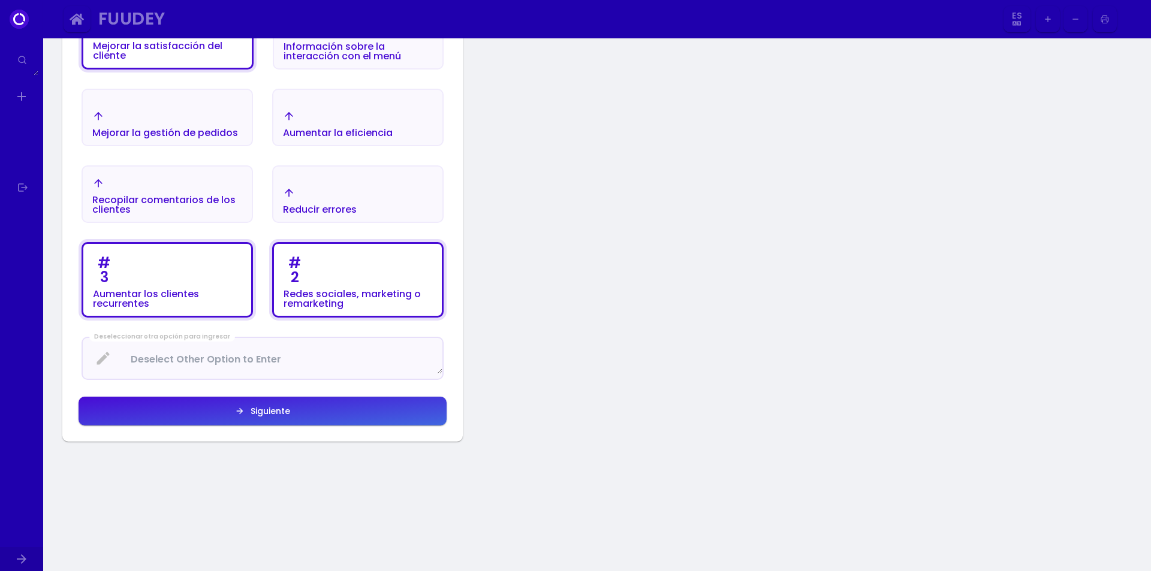
click at [276, 418] on button "Siguiente" at bounding box center [263, 411] width 368 height 29
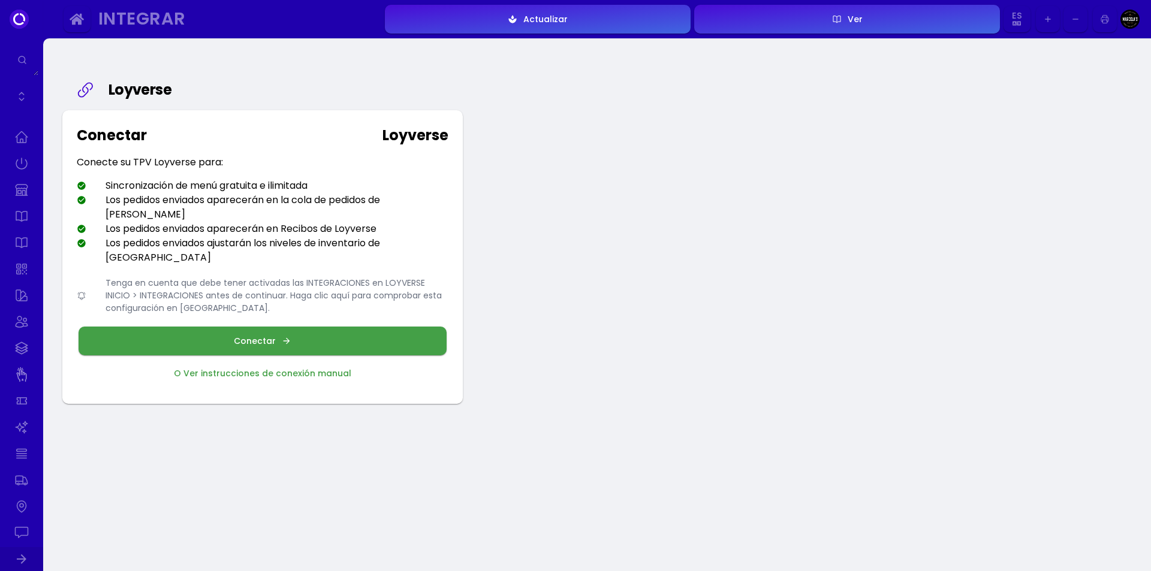
click at [254, 327] on button "Conectar" at bounding box center [263, 341] width 368 height 29
